Goal: Task Accomplishment & Management: Use online tool/utility

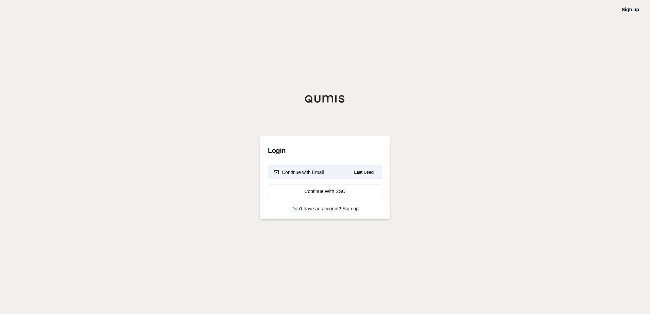
click at [330, 175] on button "Continue with Email Last Used" at bounding box center [325, 173] width 114 height 14
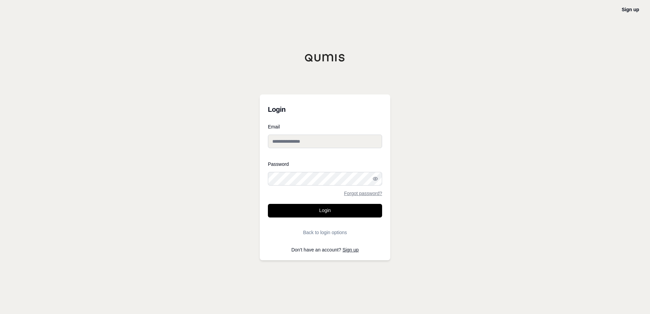
click at [287, 146] on div "Email" at bounding box center [325, 138] width 114 height 29
click at [287, 143] on input "Email" at bounding box center [325, 142] width 114 height 14
type input "**********"
click at [330, 211] on button "Login" at bounding box center [325, 211] width 114 height 14
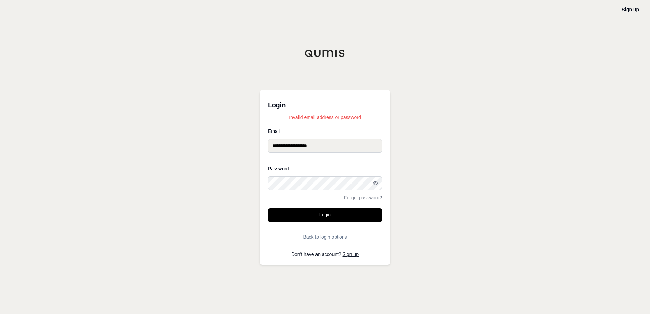
click at [213, 173] on div "**********" at bounding box center [325, 157] width 650 height 314
click at [320, 211] on button "Login" at bounding box center [325, 215] width 114 height 14
click at [378, 185] on icon "button" at bounding box center [375, 183] width 5 height 5
click at [353, 212] on button "Login" at bounding box center [325, 215] width 114 height 14
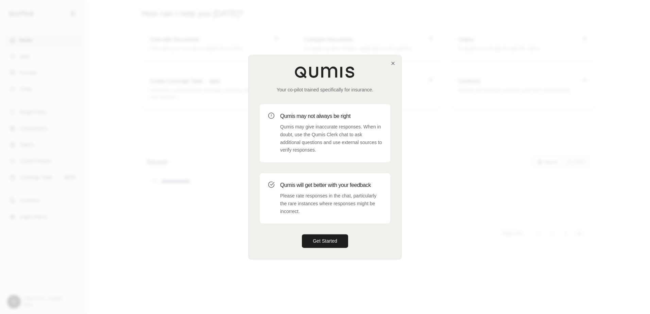
click at [335, 190] on div "Qumis will get better with your feedback Please rate responses in the chat, par…" at bounding box center [331, 198] width 102 height 34
click at [346, 136] on p "Qumis may give inaccurate responses. When in doubt, use the Qumis Clerk chat to…" at bounding box center [331, 138] width 102 height 31
click at [323, 238] on button "Get Started" at bounding box center [325, 242] width 46 height 14
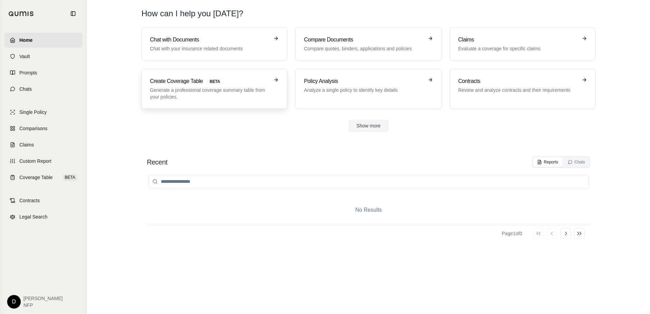
click at [220, 85] on span "BETA" at bounding box center [215, 81] width 18 height 7
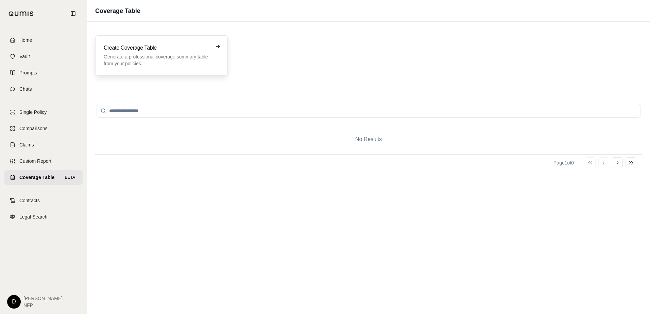
click at [213, 49] on div "Create Coverage Table Generate a professional coverage summary table from your …" at bounding box center [162, 55] width 116 height 23
